Goal: Task Accomplishment & Management: Use online tool/utility

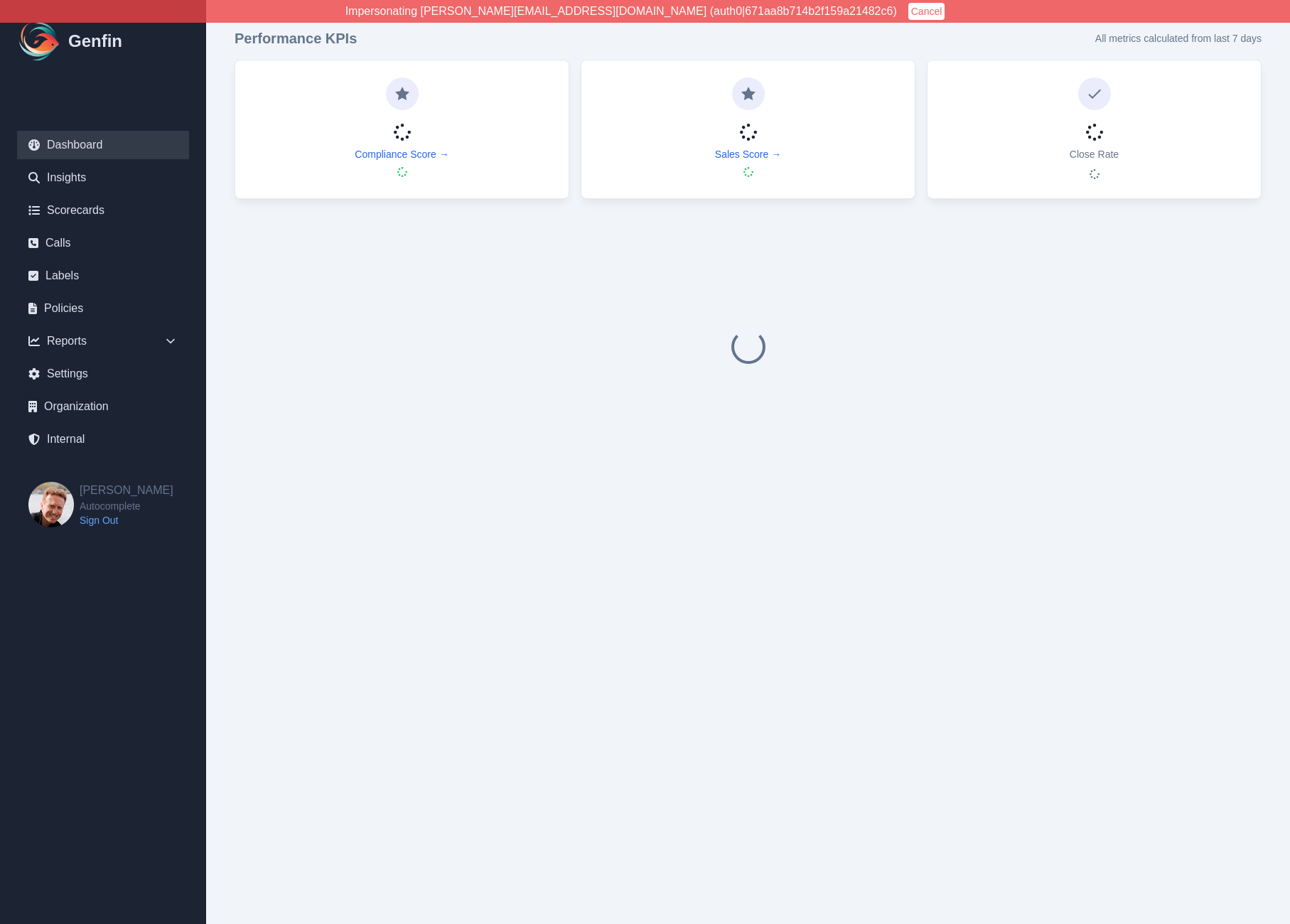
click at [909, 10] on button "Cancel" at bounding box center [927, 11] width 37 height 17
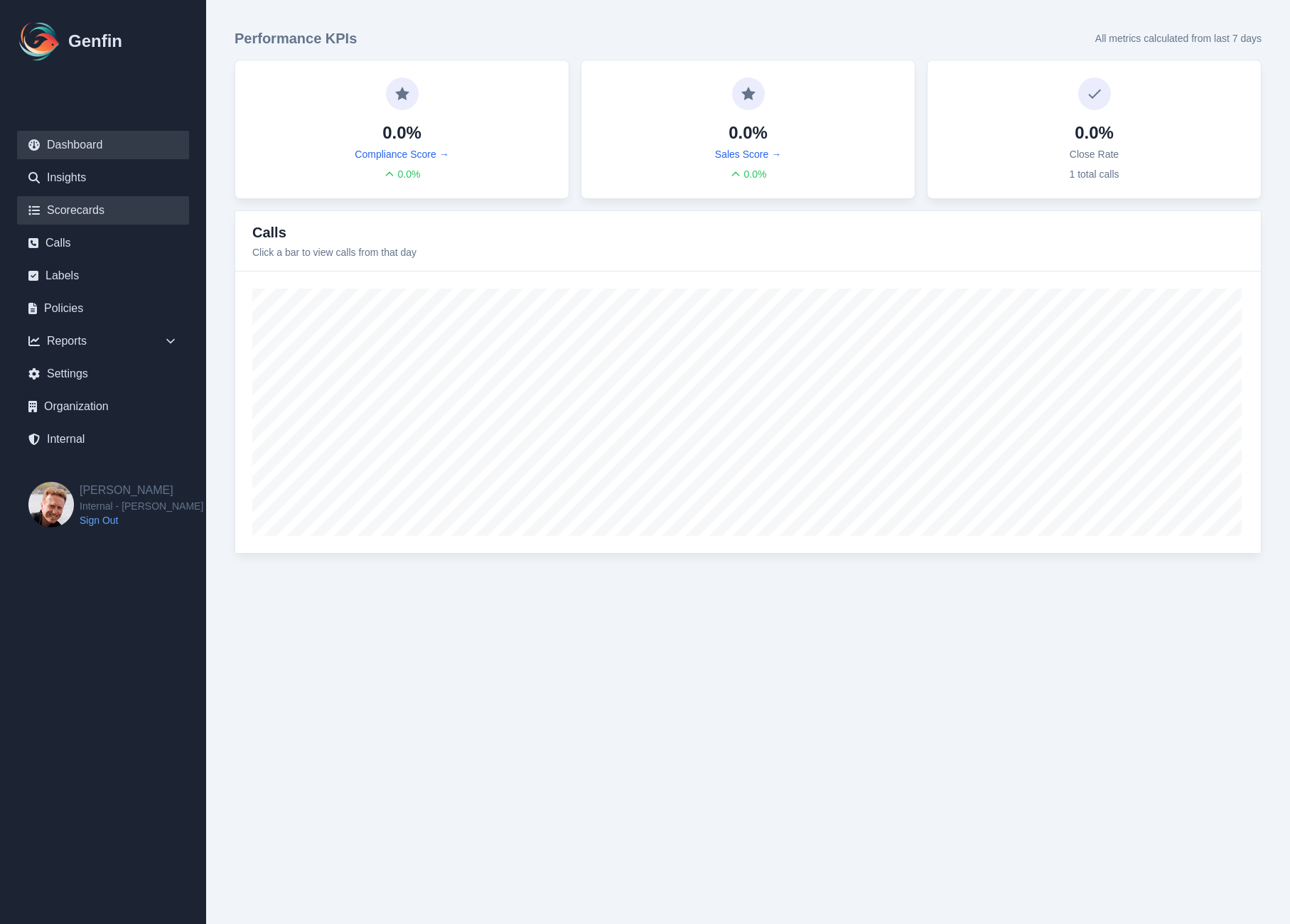
click at [106, 205] on link "Scorecards" at bounding box center [103, 211] width 172 height 28
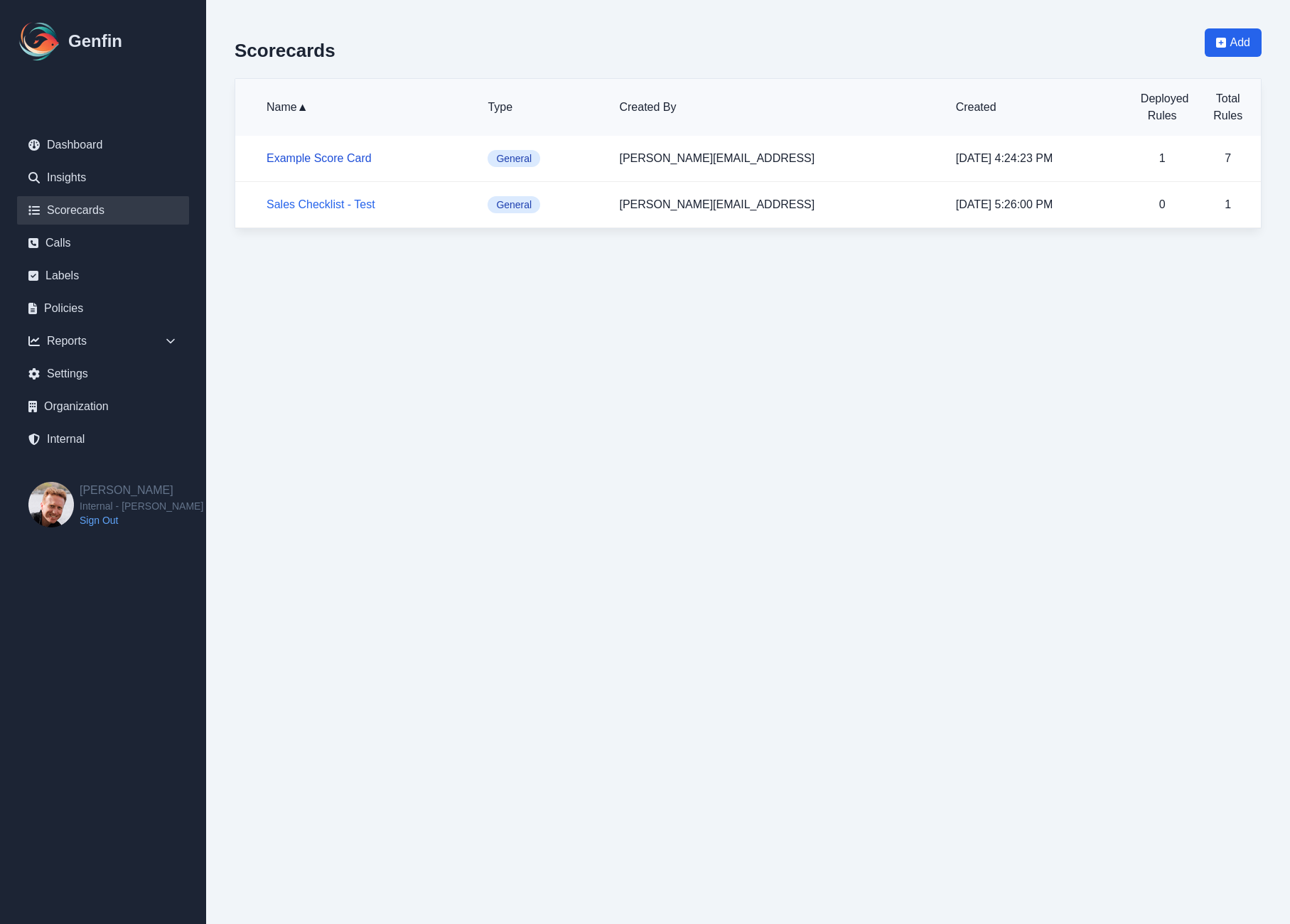
click at [321, 154] on link "Example Score Card" at bounding box center [319, 158] width 105 height 12
click at [331, 207] on link "Sales Checklist - Test" at bounding box center [321, 204] width 109 height 12
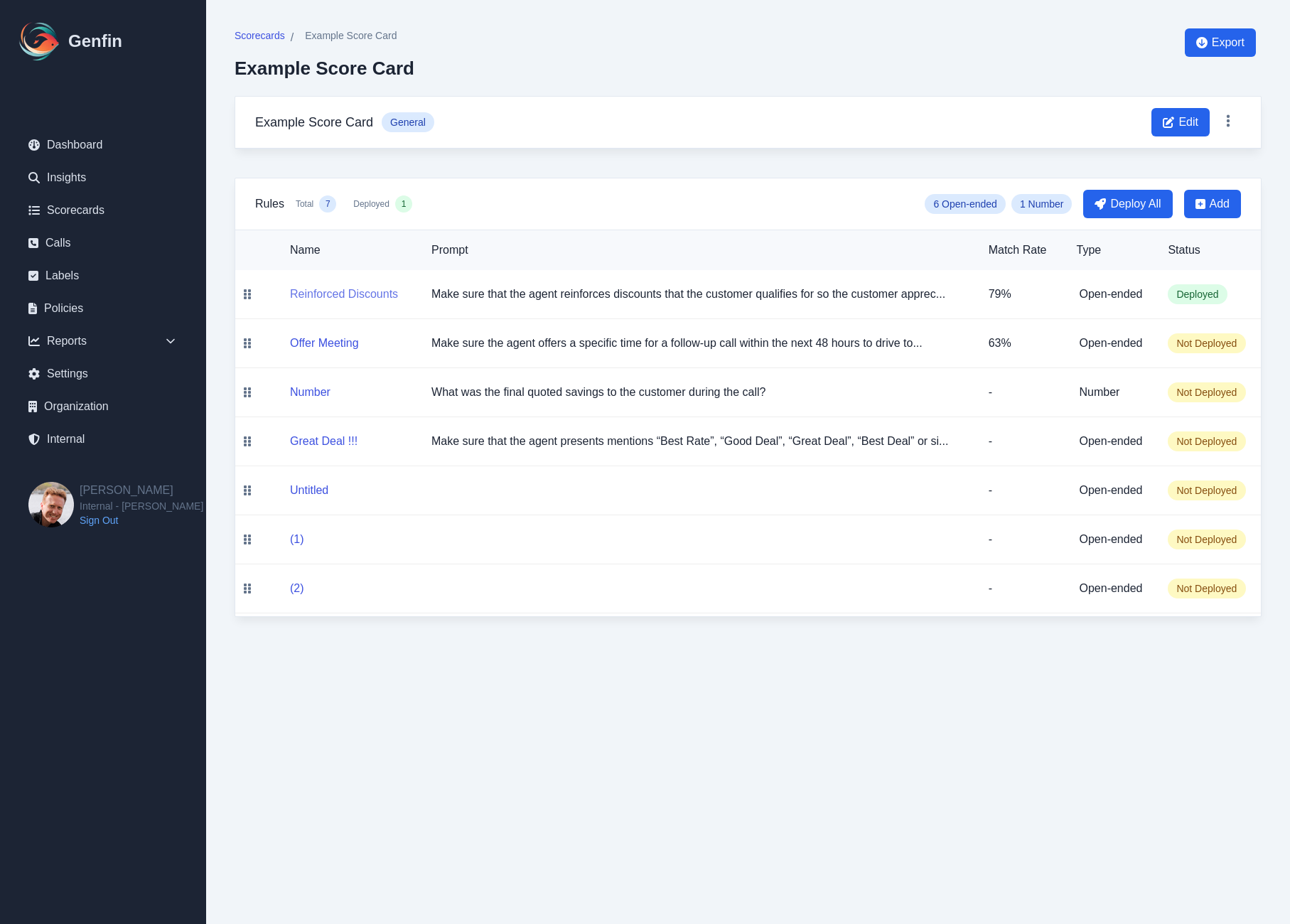
click at [332, 296] on button "Reinforced Discounts" at bounding box center [344, 294] width 108 height 17
click at [332, 344] on button "Offer Meeting" at bounding box center [324, 343] width 69 height 17
click at [324, 387] on button "Number" at bounding box center [310, 392] width 41 height 17
click at [318, 440] on button "Great Deal !!!" at bounding box center [324, 441] width 67 height 17
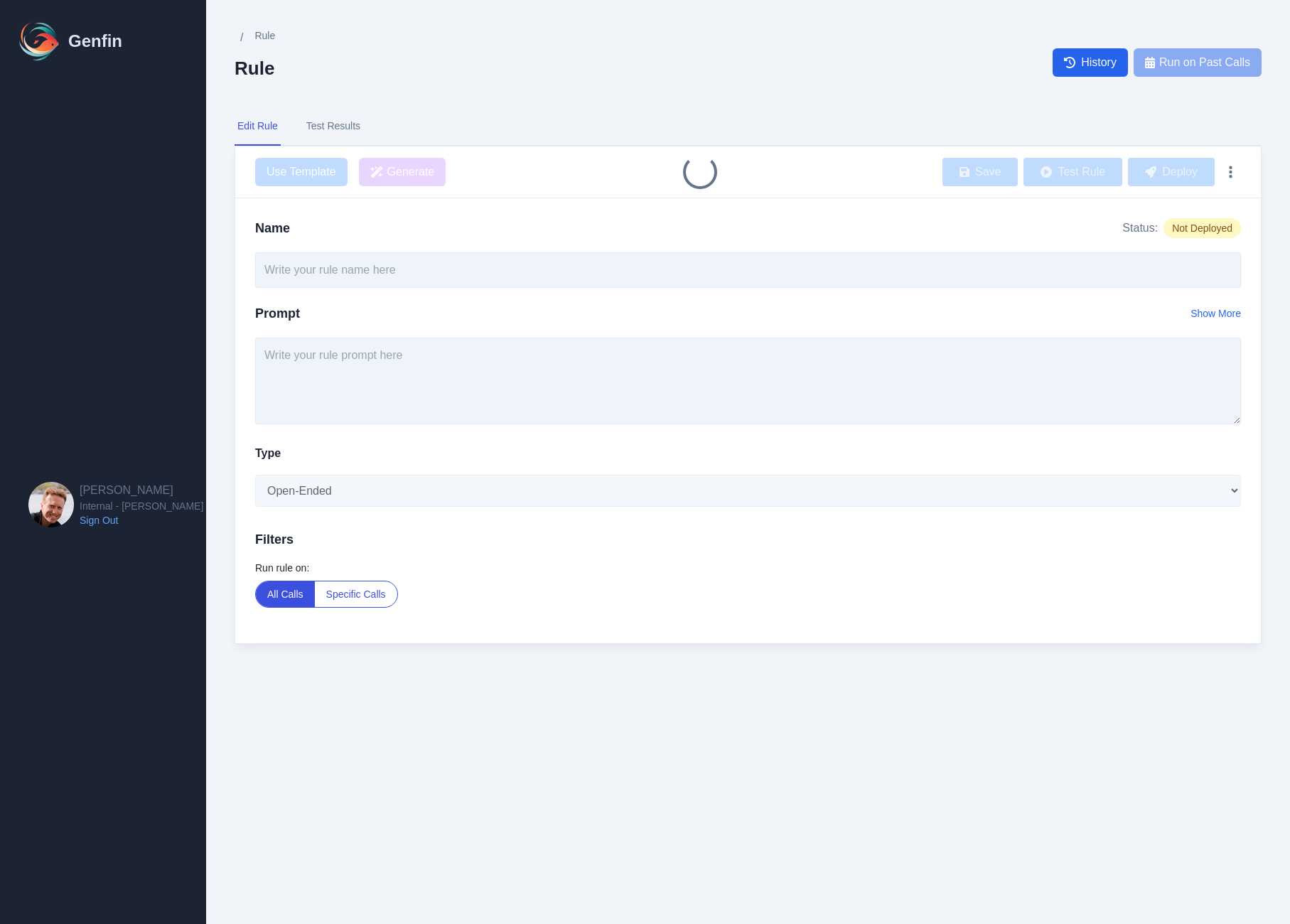
type input "Reinforced Discounts"
type input "Offer Meeting"
select select "Number"
type input "Great Deal !!!"
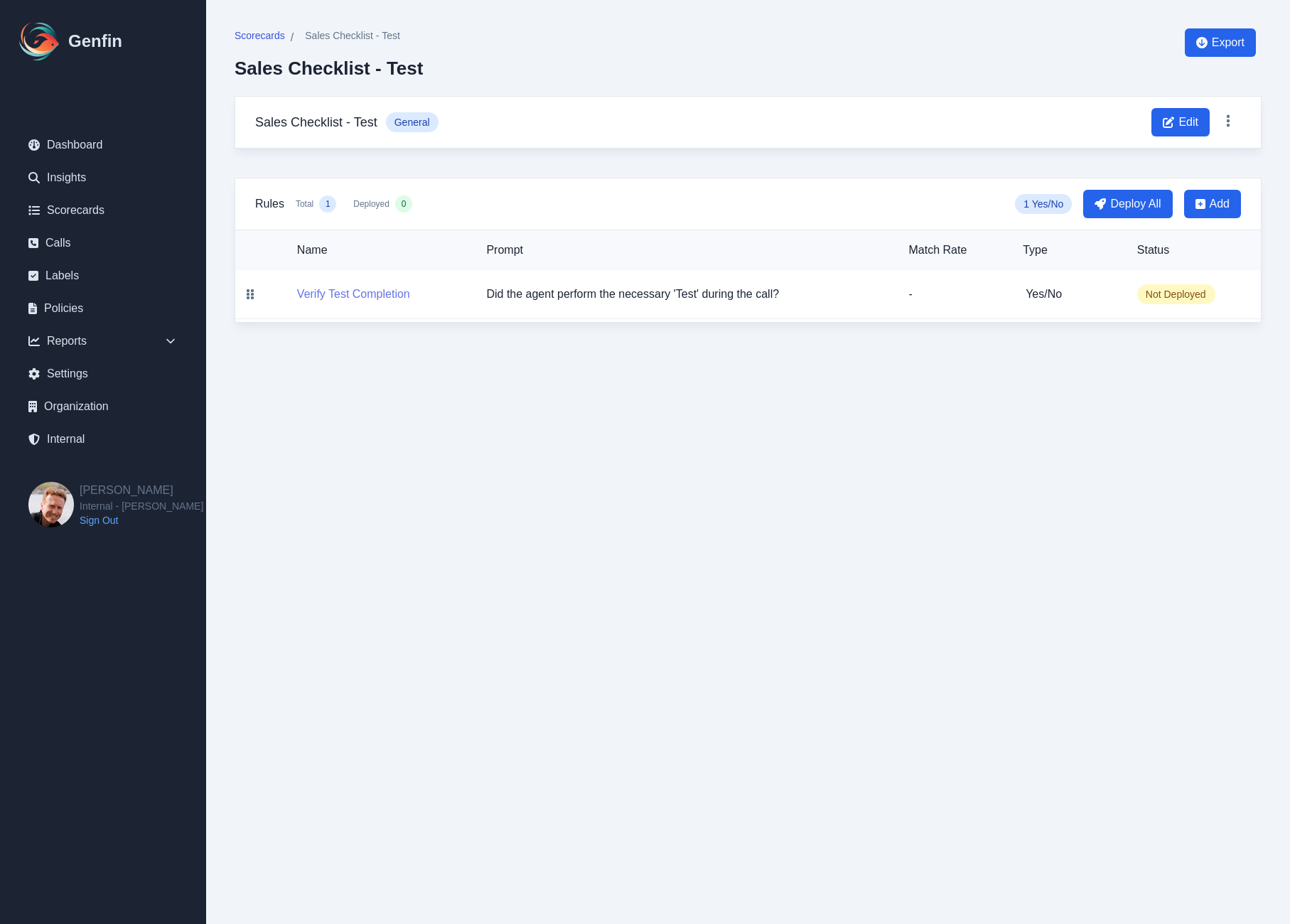
click at [348, 292] on button "Verify Test Completion" at bounding box center [353, 294] width 113 height 17
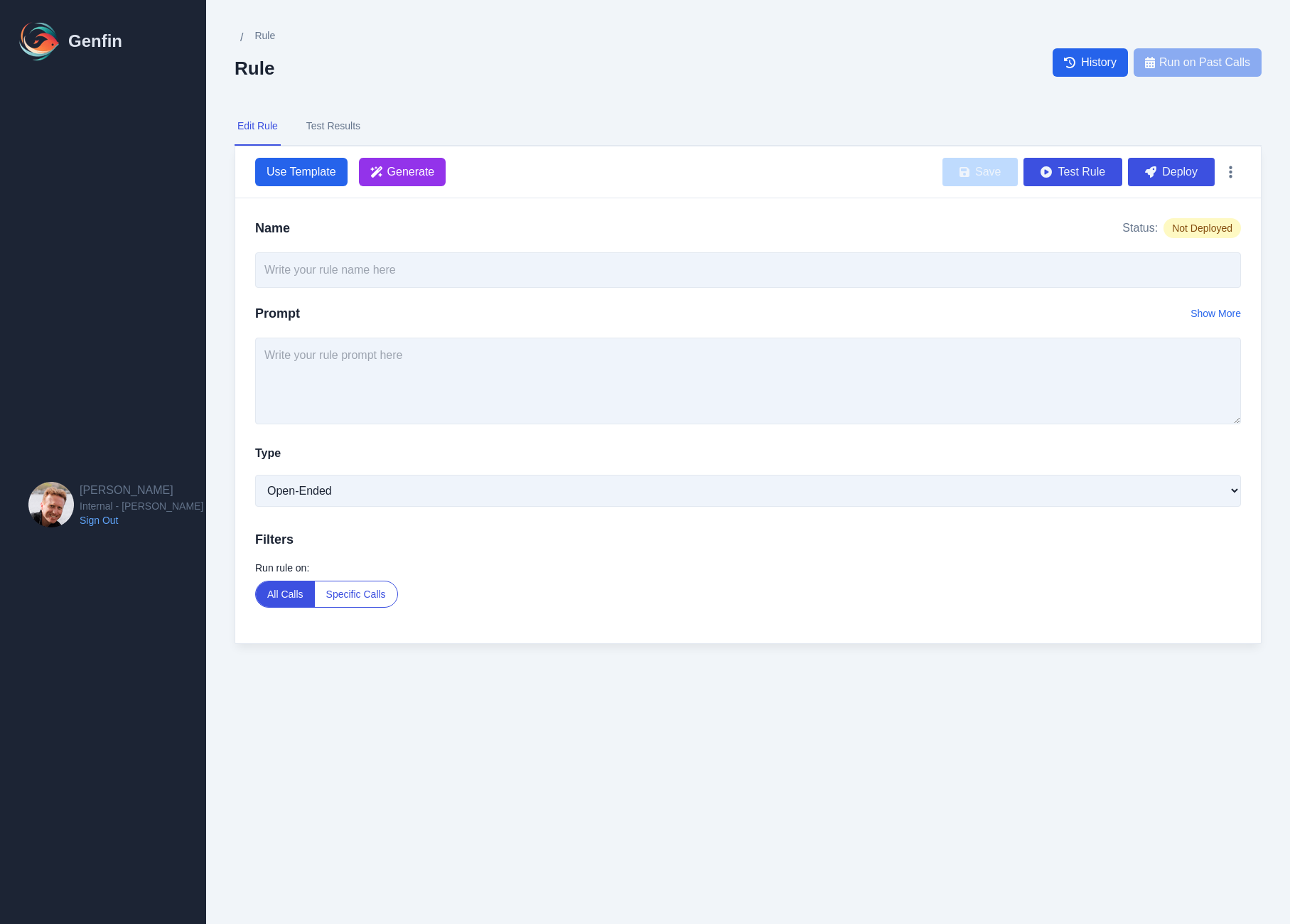
type input "Verify Test Completion"
type textarea "Did the agent perform the necessary 'Test' during the call?"
select select "Yes/No"
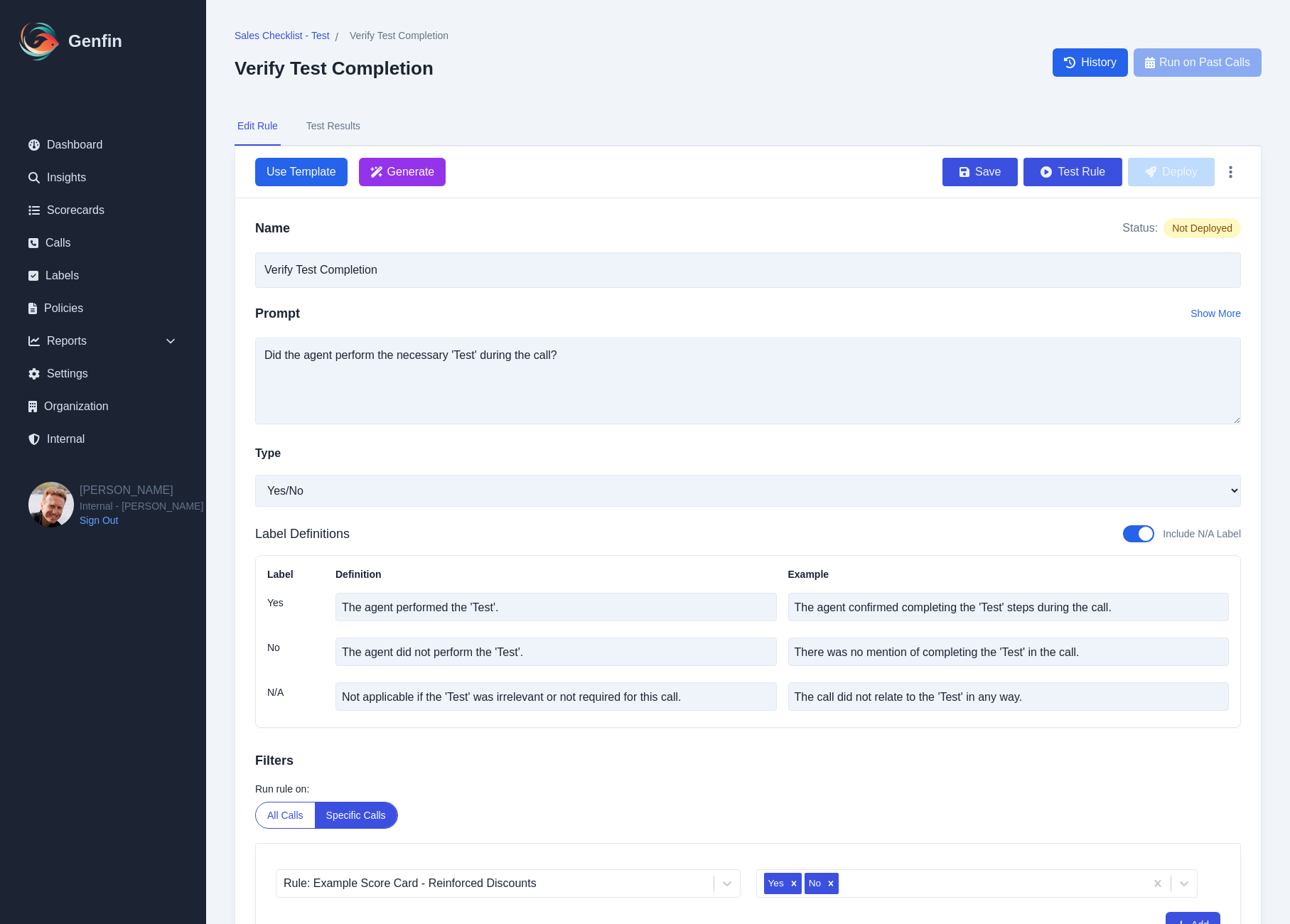
click at [577, 130] on nav "Edit Rule Test Results" at bounding box center [748, 126] width 1027 height 38
